Goal: Task Accomplishment & Management: Use online tool/utility

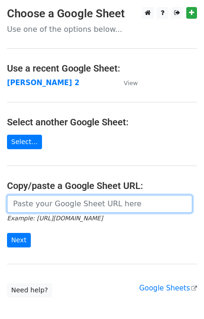
click at [32, 204] on input "url" at bounding box center [99, 204] width 185 height 18
type input "https://docs.google.com/spreadsheets/d/1ZDlVQjaDibfPTpoRrnWj8pjn7YSOO7xEi0WZbgJ…"
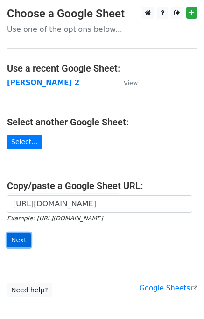
click at [17, 239] on input "Next" at bounding box center [19, 240] width 24 height 14
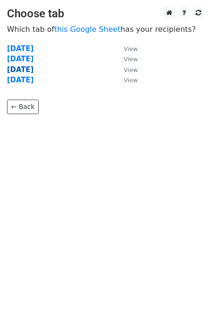
click at [29, 69] on strong "[DATE]" at bounding box center [20, 69] width 27 height 8
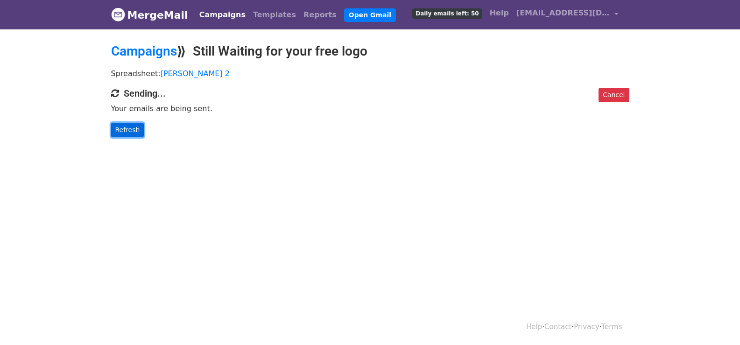
click at [124, 130] on link "Refresh" at bounding box center [127, 130] width 33 height 14
